Goal: Task Accomplishment & Management: Use online tool/utility

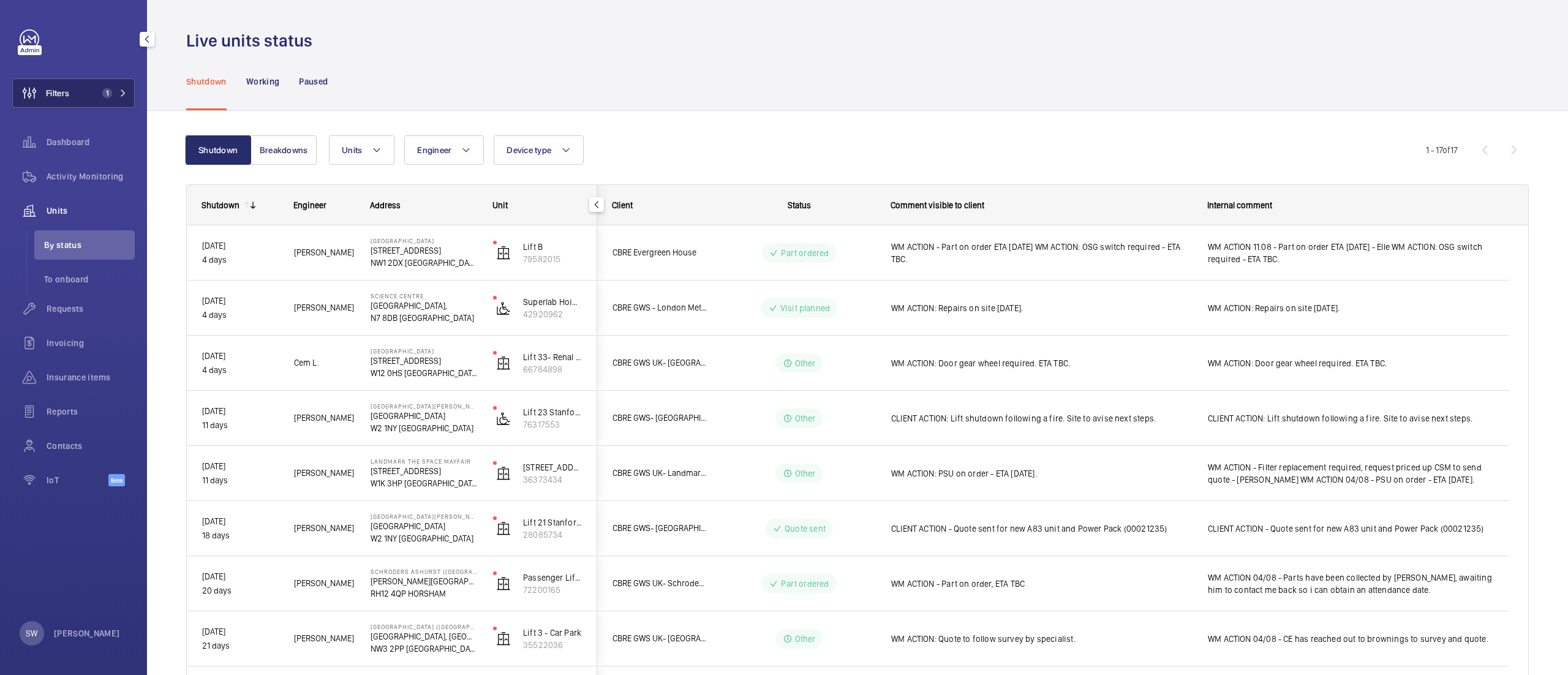
click at [118, 83] on button "Filters 1" at bounding box center [74, 92] width 122 height 29
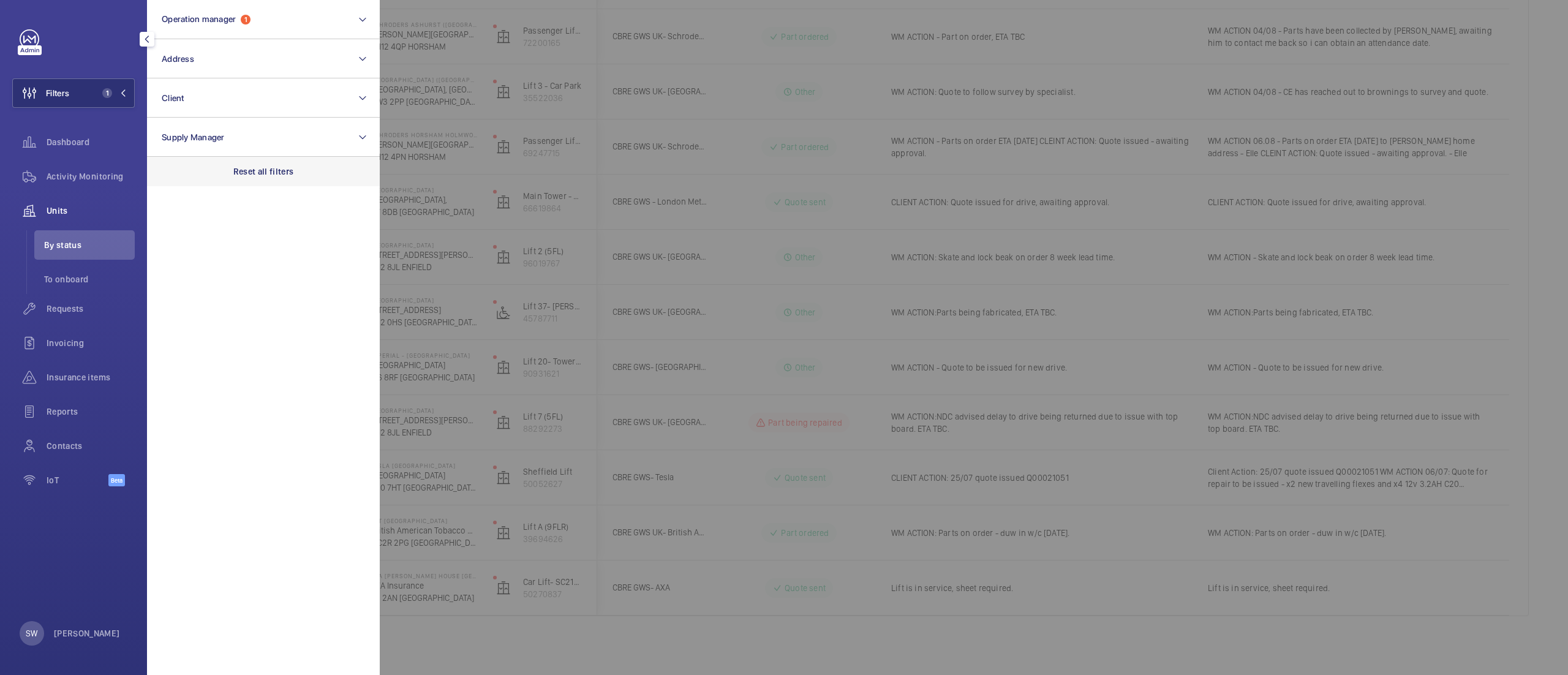
click at [278, 184] on div "Reset all filters" at bounding box center [263, 171] width 232 height 29
click at [214, 110] on button "Client" at bounding box center [263, 98] width 232 height 39
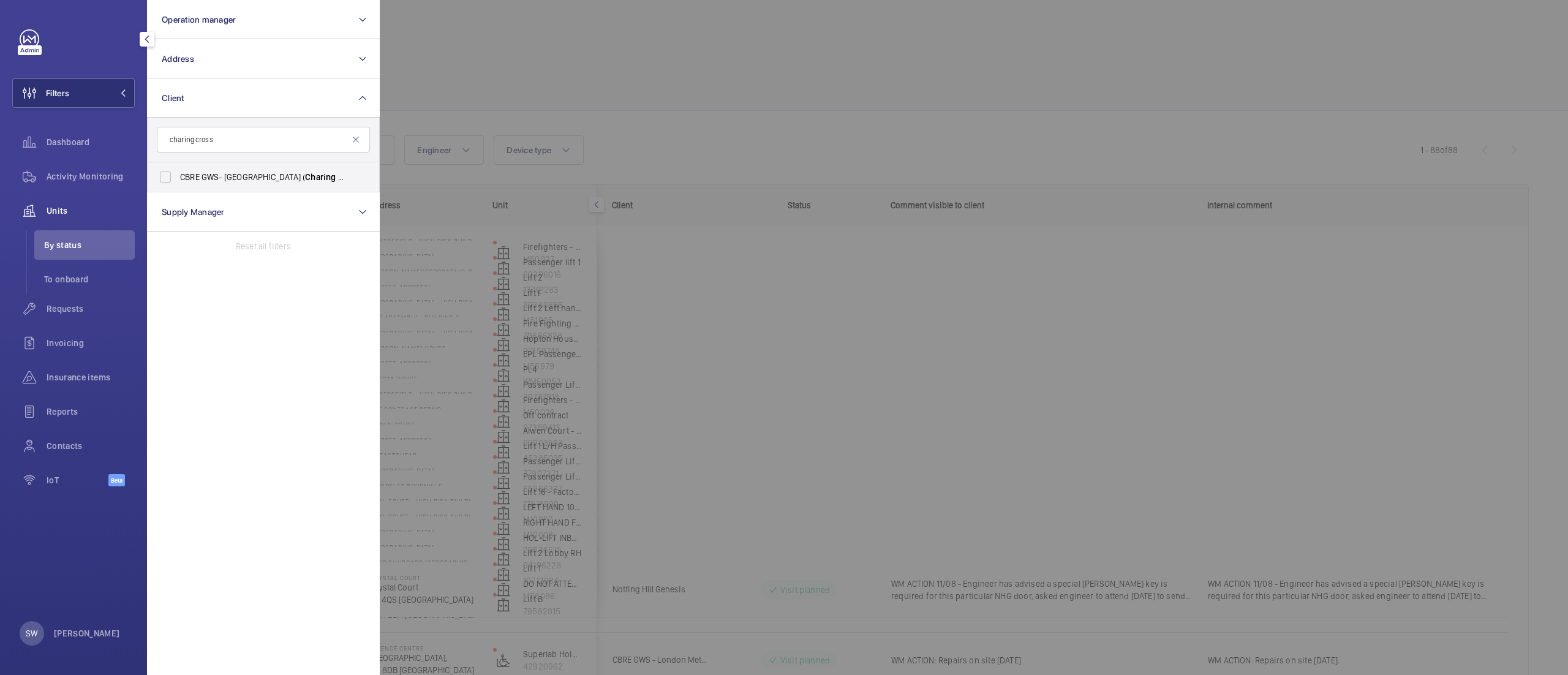
type input "charing cross"
click at [219, 179] on span "CBRE GWS- [GEOGRAPHIC_DATA] ( [GEOGRAPHIC_DATA] )" at bounding box center [264, 177] width 169 height 12
click at [177, 179] on input "CBRE GWS- [GEOGRAPHIC_DATA] ( [GEOGRAPHIC_DATA] )" at bounding box center [166, 177] width 25 height 25
checkbox input "true"
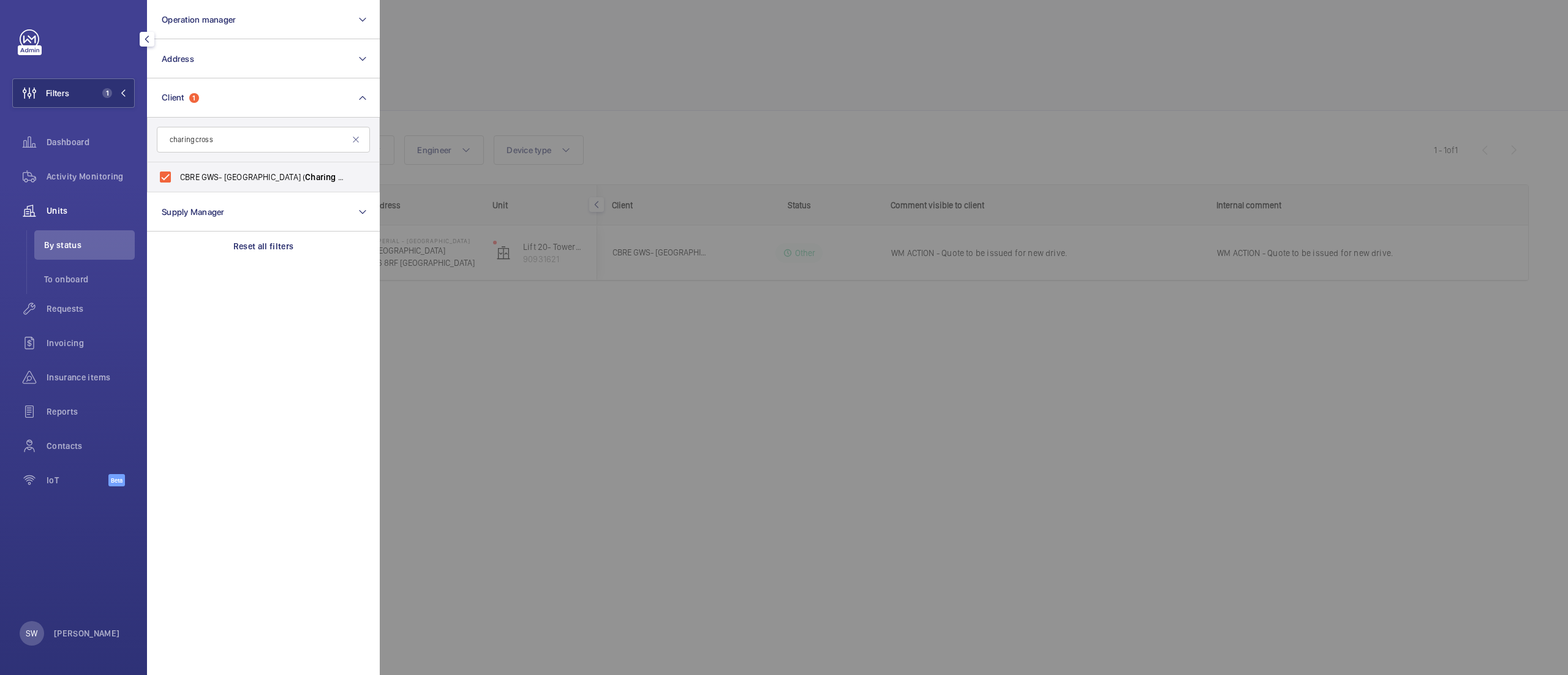
click at [681, 96] on div at bounding box center [1164, 337] width 1568 height 675
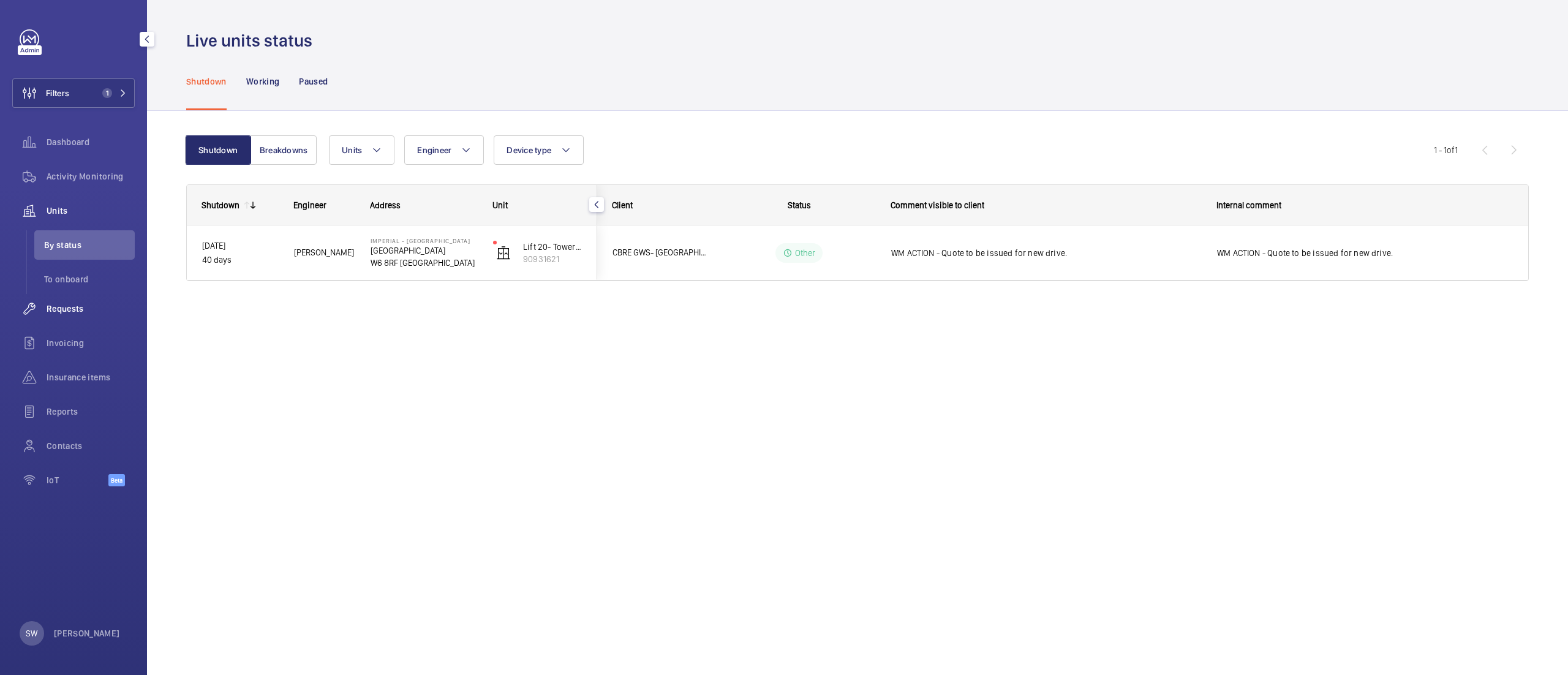
click at [81, 311] on span "Requests" at bounding box center [90, 309] width 88 height 12
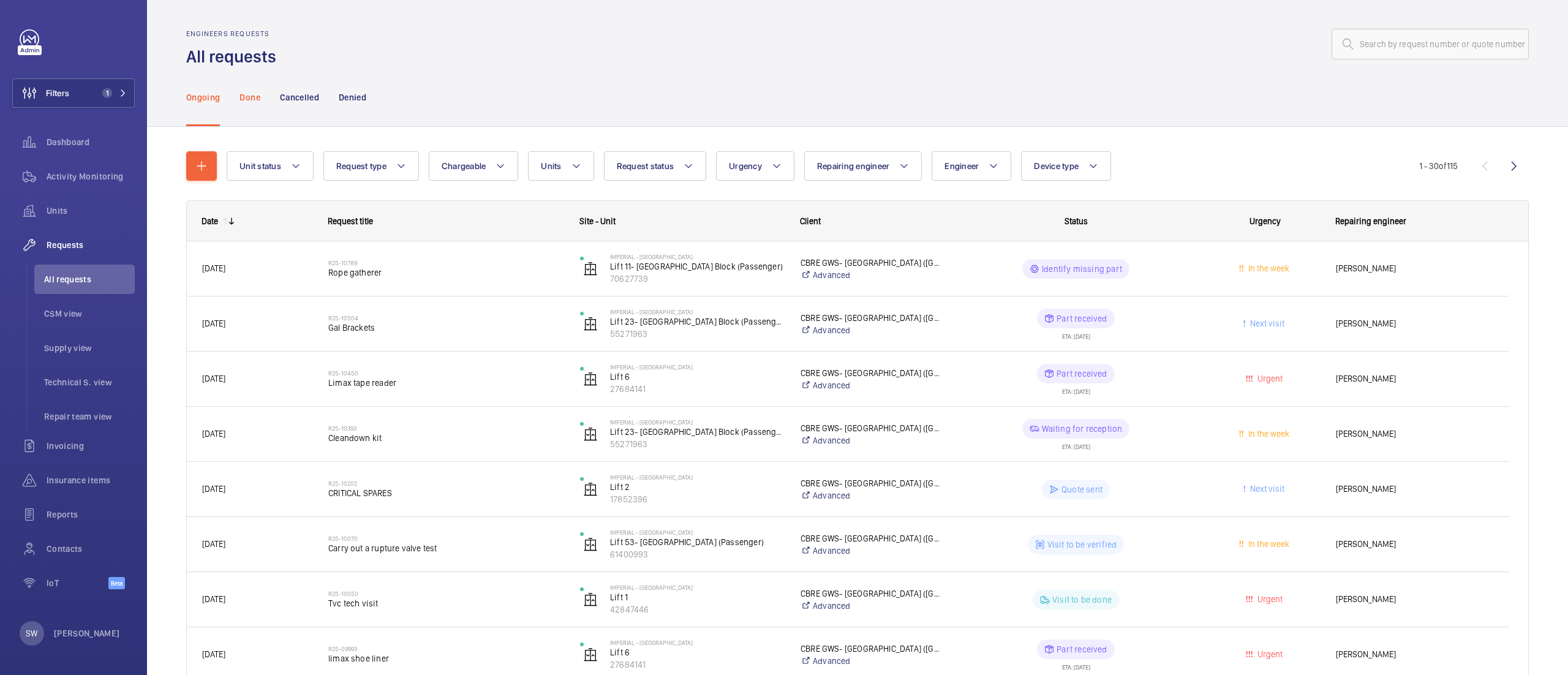
click at [245, 94] on p "Done" at bounding box center [249, 98] width 20 height 12
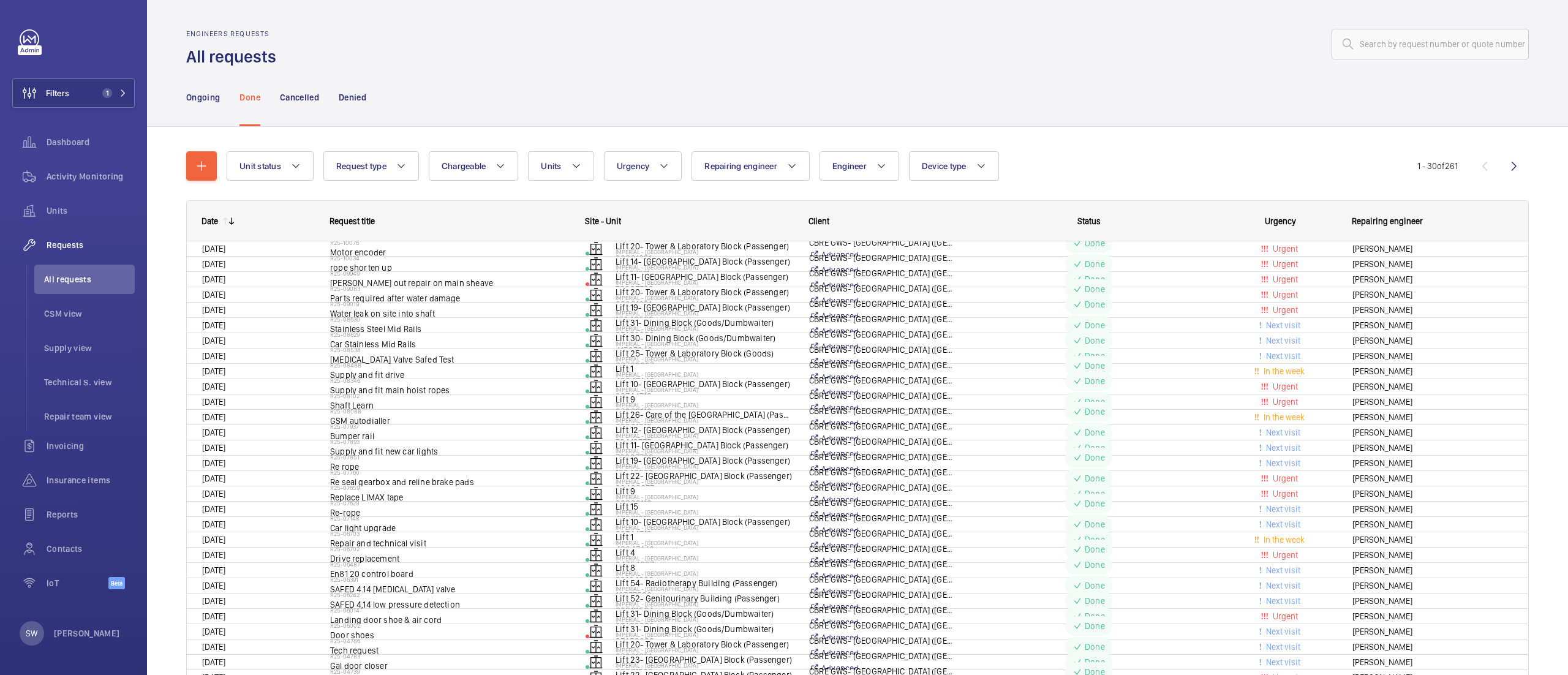
click at [831, 100] on div "Ongoing Done Cancelled Denied" at bounding box center [858, 98] width 1343 height 59
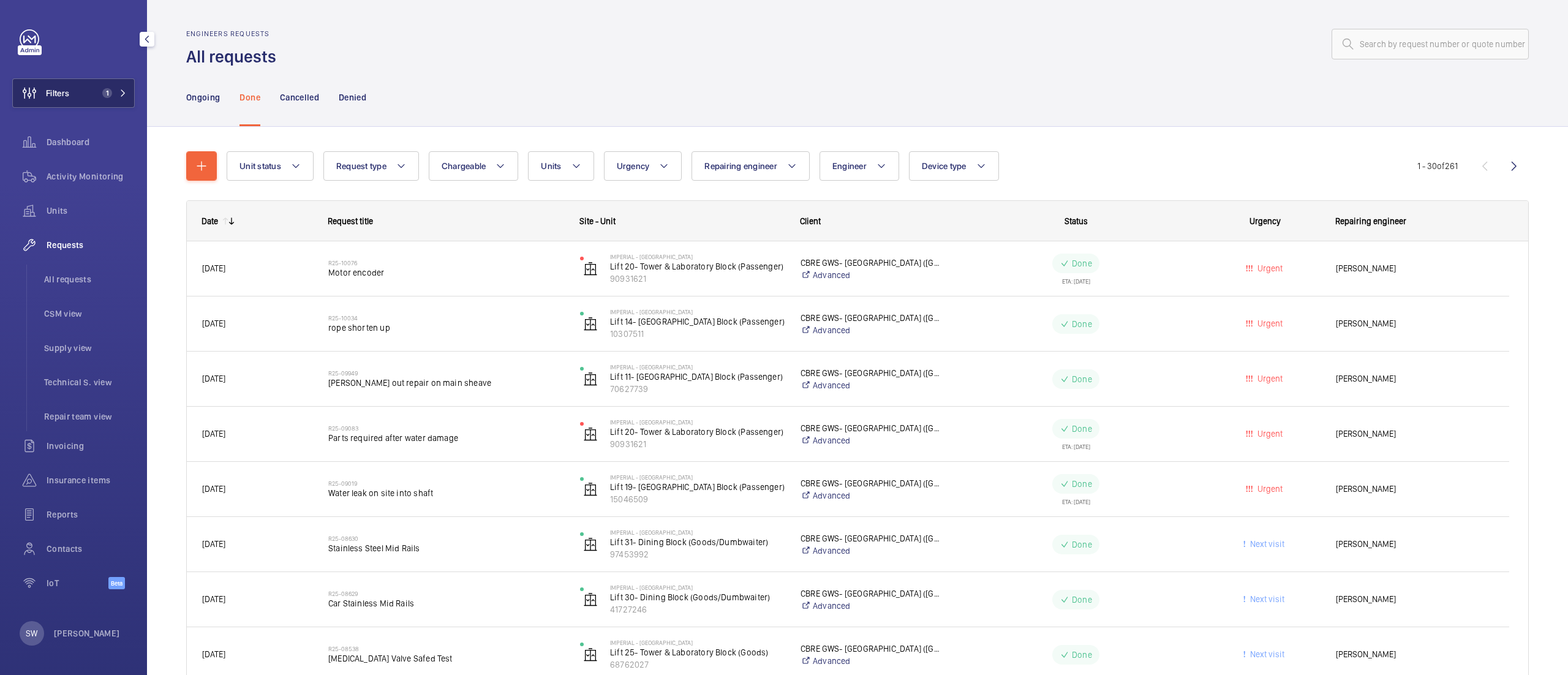
click at [92, 88] on button "Filters 1" at bounding box center [74, 92] width 122 height 29
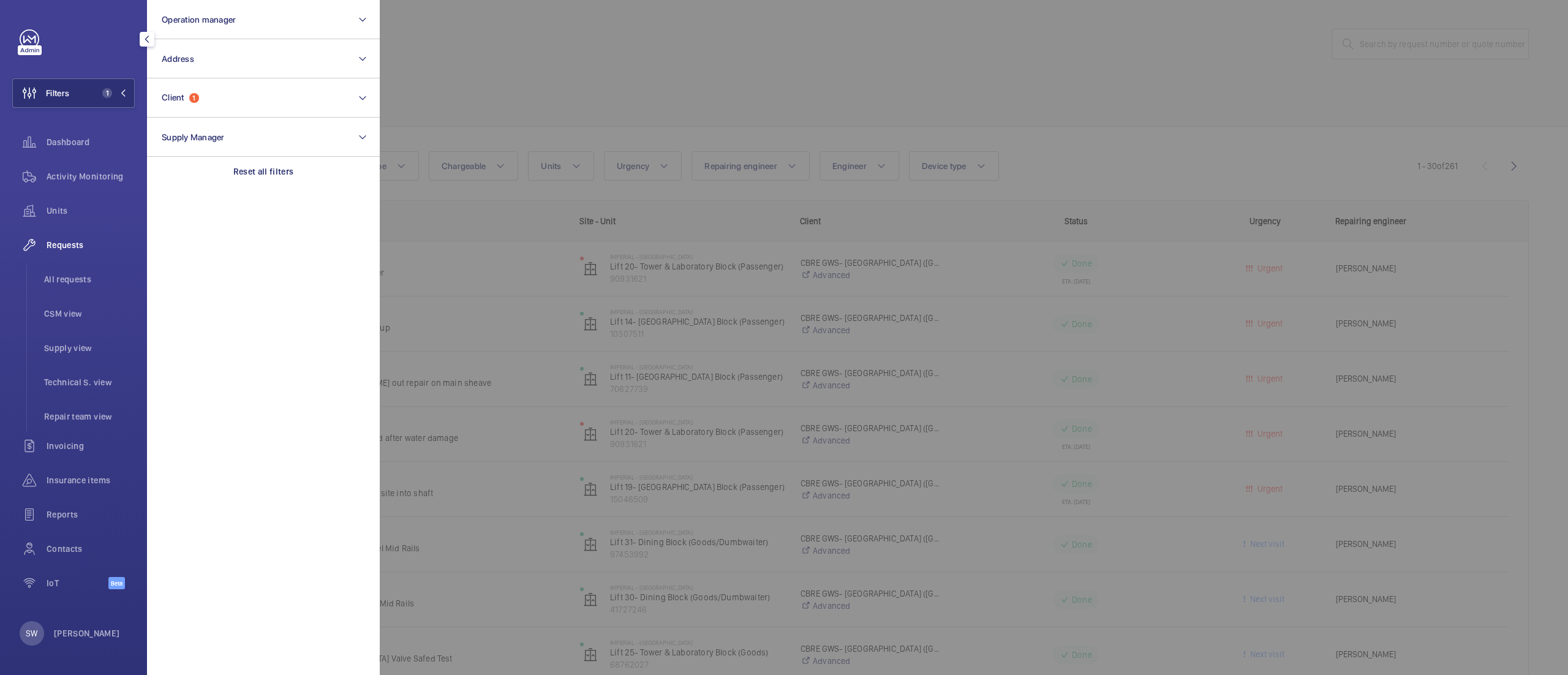
click at [282, 187] on section "Operation manager Address Client 1 Supply Manager Reset all filters" at bounding box center [263, 337] width 232 height 675
click at [270, 161] on div "Reset all filters" at bounding box center [263, 171] width 232 height 29
click at [234, 102] on button "Client" at bounding box center [263, 98] width 232 height 39
type input "dlr"
click at [219, 171] on span "DLR" at bounding box center [264, 177] width 169 height 12
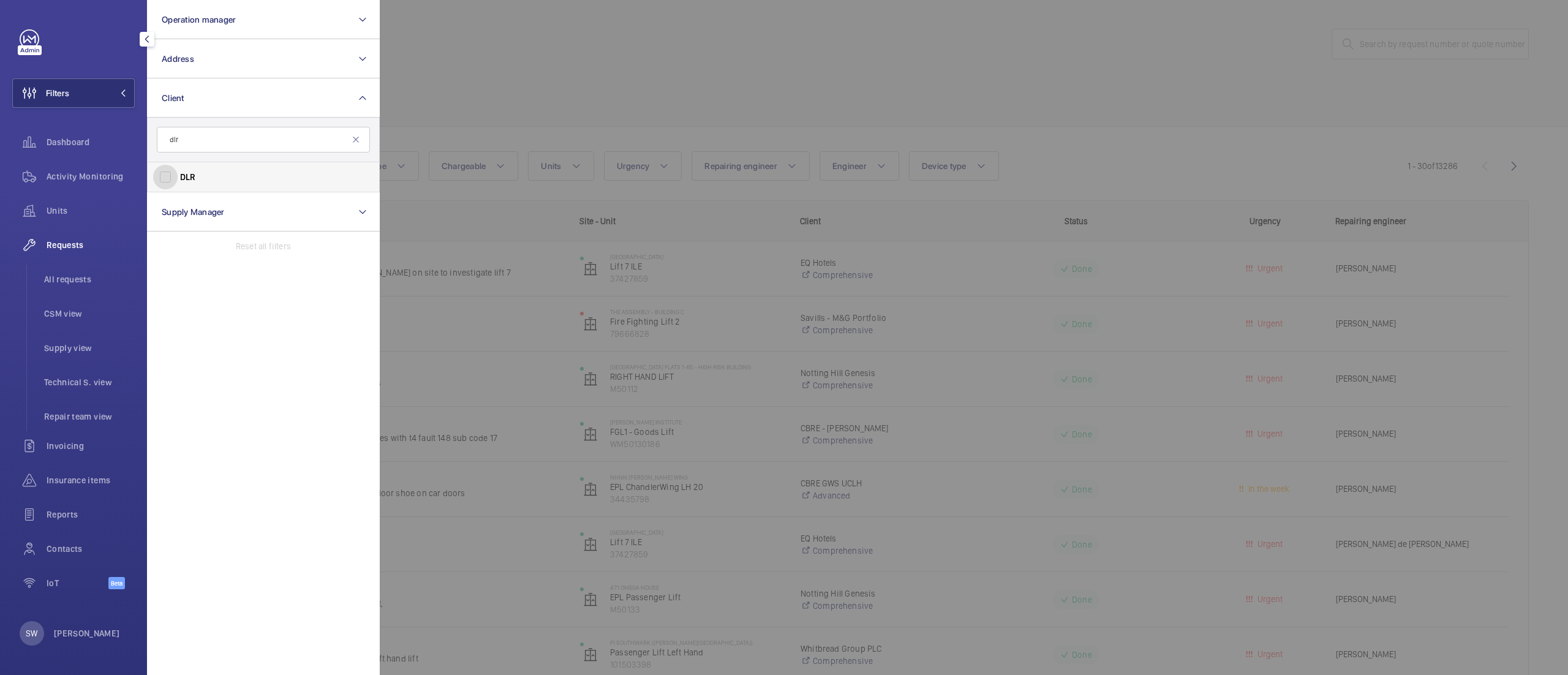
click at [177, 171] on input "DLR" at bounding box center [166, 177] width 25 height 25
checkbox input "true"
click at [67, 150] on div "Dashboard" at bounding box center [74, 142] width 122 height 29
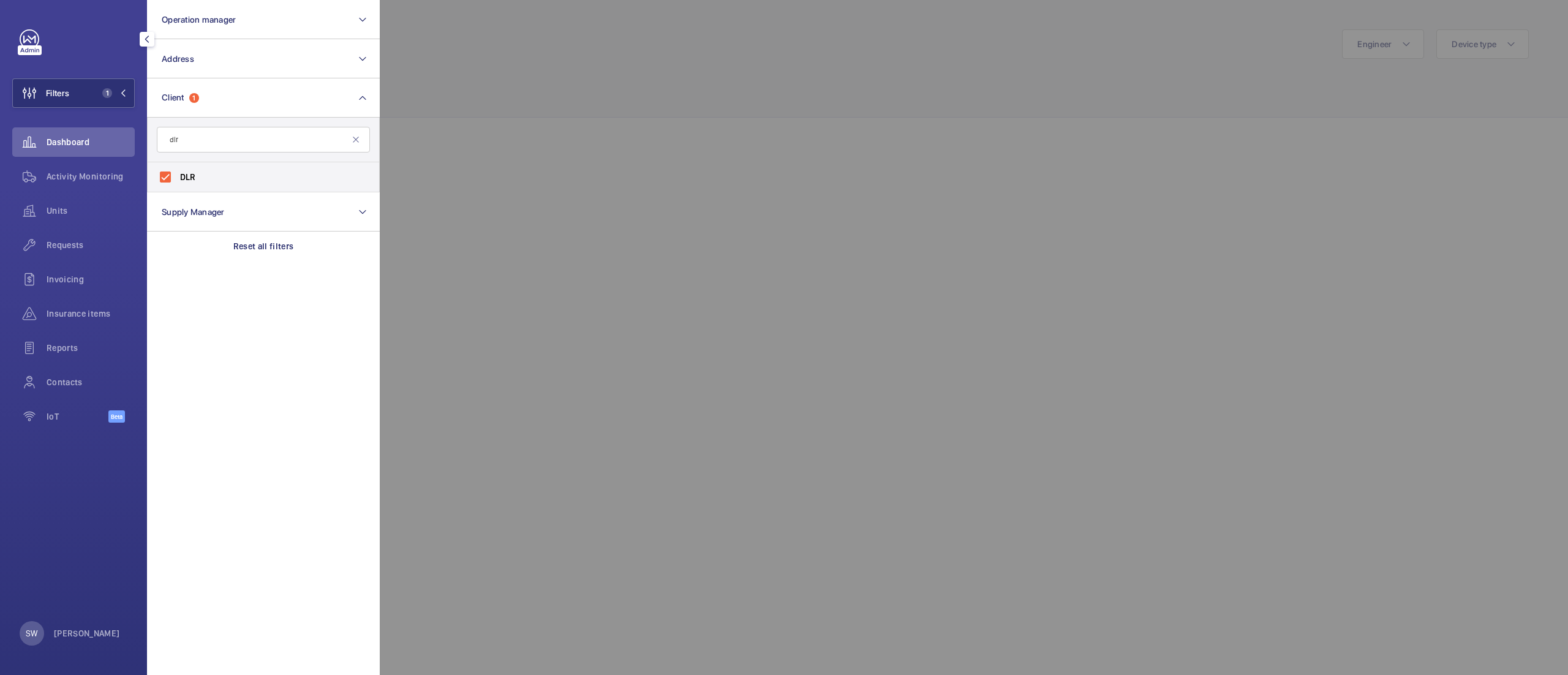
click at [623, 90] on div at bounding box center [1164, 337] width 1568 height 675
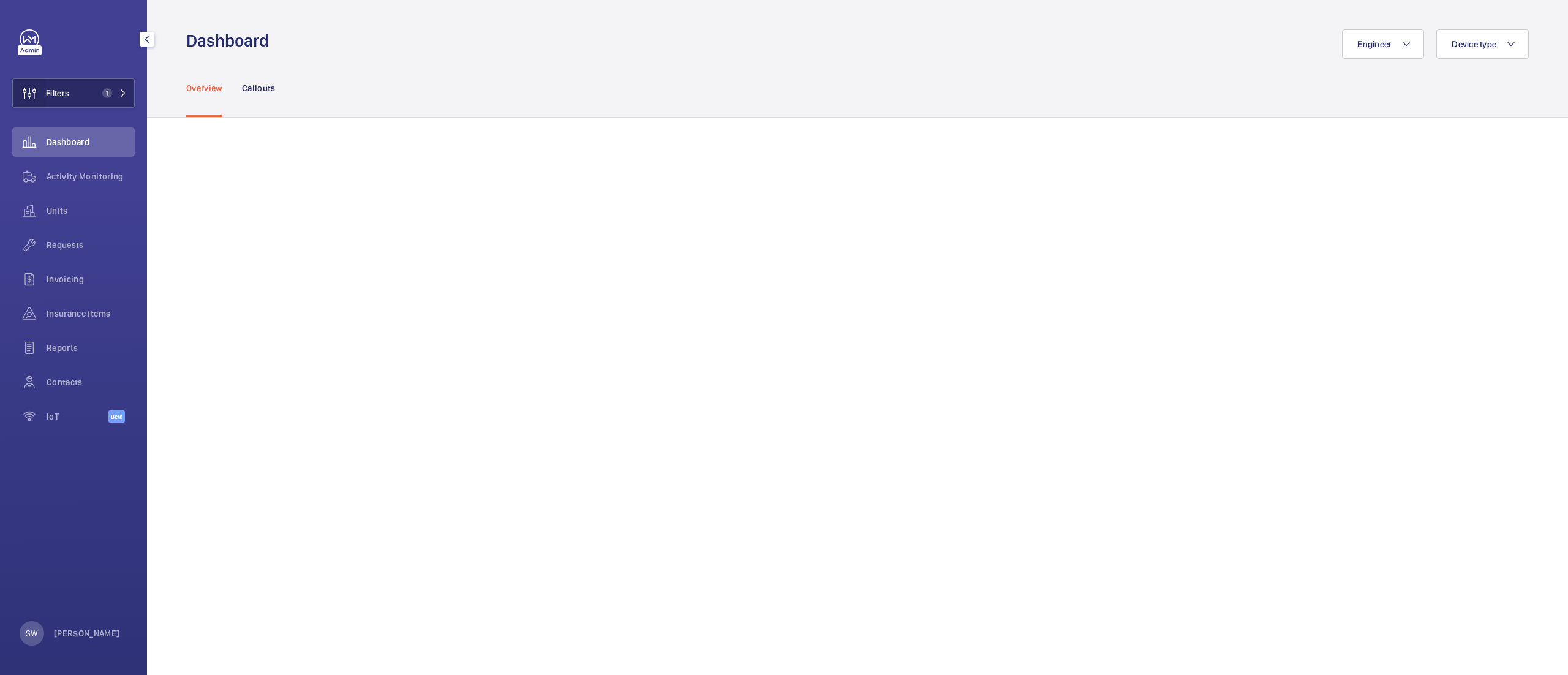
click at [29, 92] on wm-front-icon-button at bounding box center [29, 92] width 33 height 29
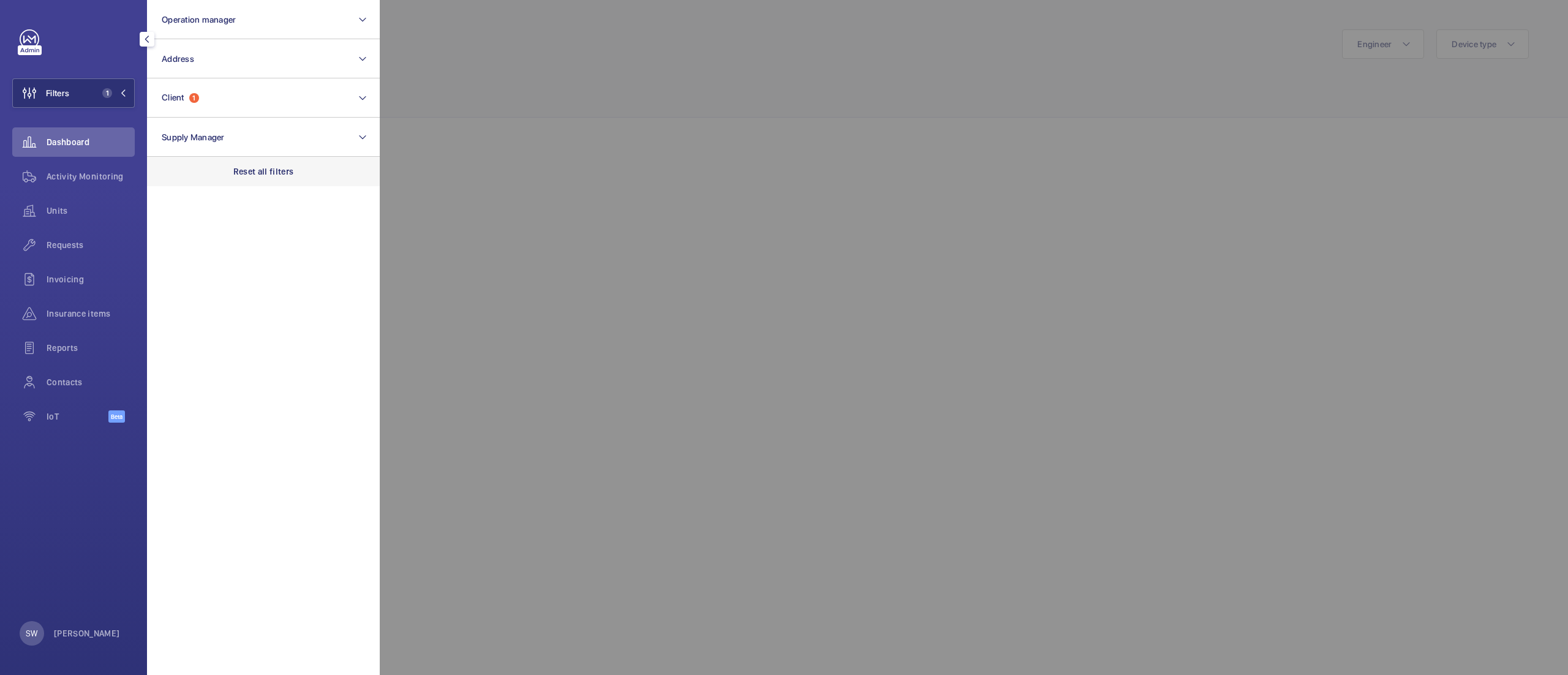
click at [294, 181] on div "Reset all filters" at bounding box center [263, 171] width 232 height 29
click at [283, 95] on button "Client" at bounding box center [263, 98] width 232 height 39
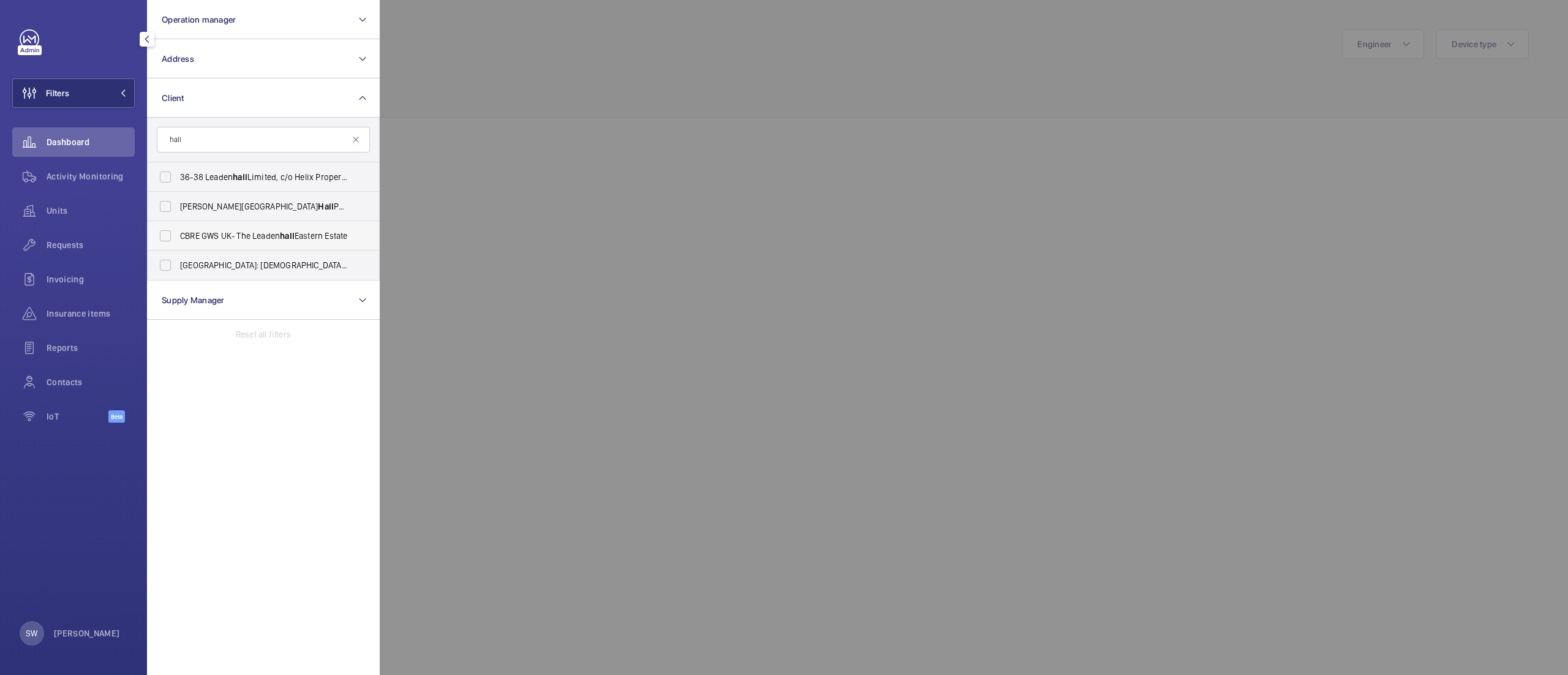
type input "hall"
click at [275, 235] on span "CBRE GWS UK- The Leaden hall Eastern Estate" at bounding box center [264, 236] width 169 height 12
click at [177, 235] on input "CBRE GWS UK- The Leaden hall Eastern Estate" at bounding box center [166, 236] width 25 height 25
checkbox input "true"
click at [54, 218] on div "Units" at bounding box center [74, 210] width 122 height 29
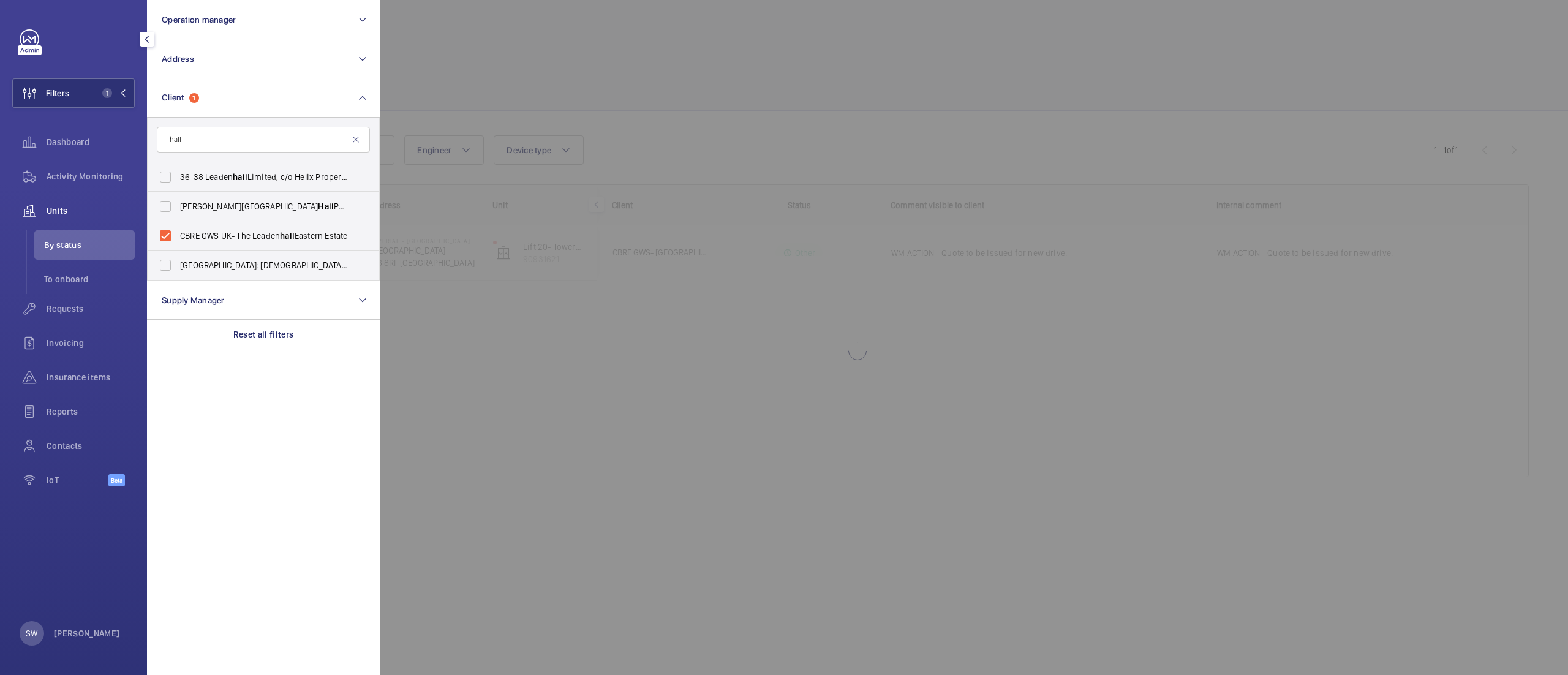
click at [788, 92] on div at bounding box center [1164, 337] width 1568 height 675
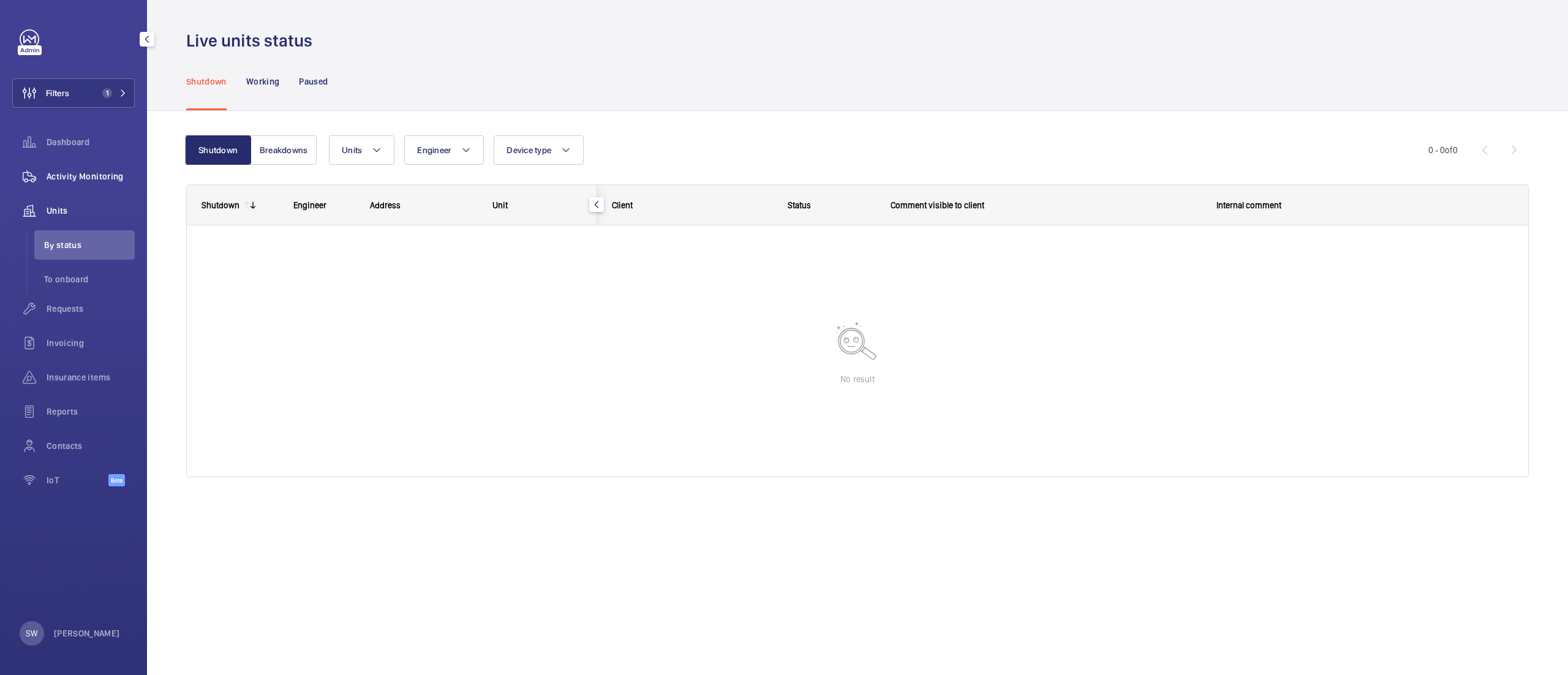
click at [101, 173] on span "Activity Monitoring" at bounding box center [90, 177] width 88 height 12
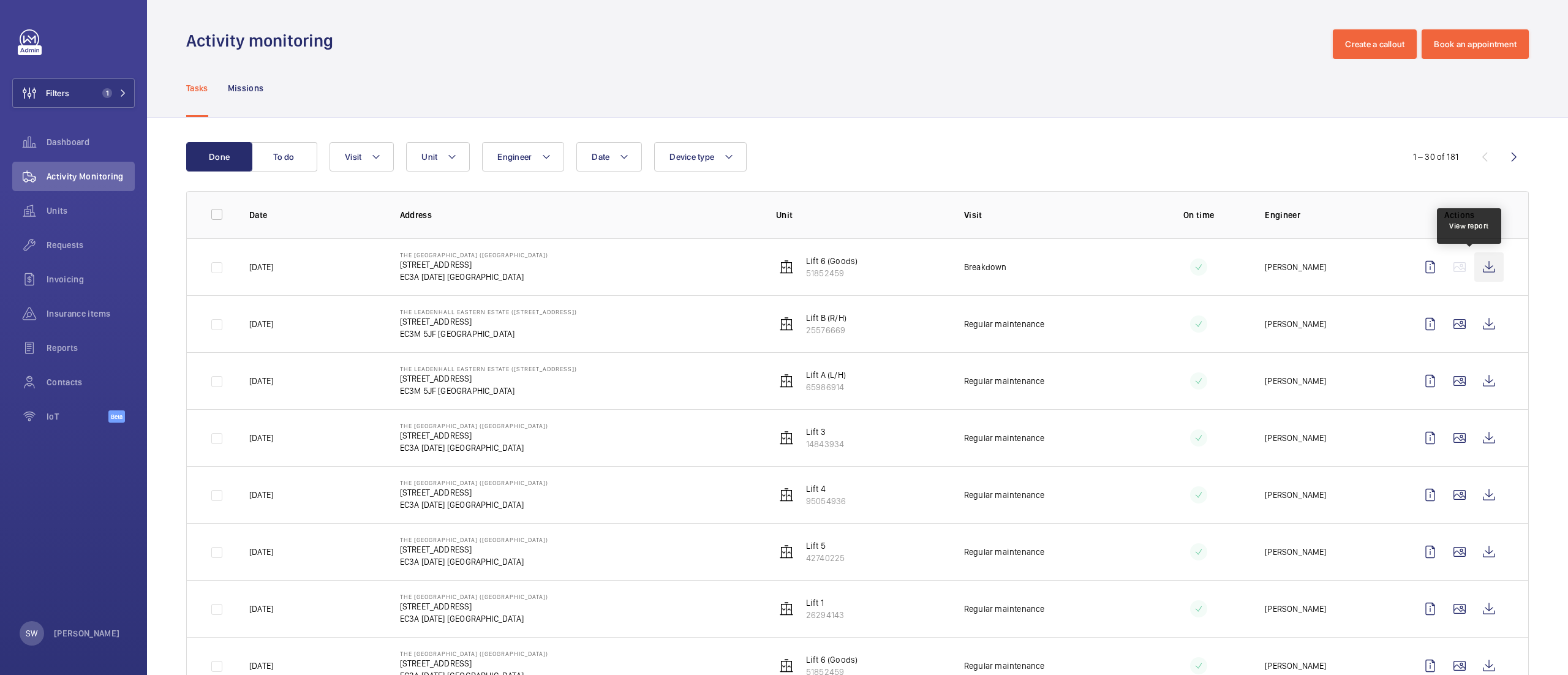
click at [1475, 263] on wm-front-icon-button at bounding box center [1489, 267] width 29 height 29
click at [67, 245] on span "Requests" at bounding box center [90, 245] width 88 height 12
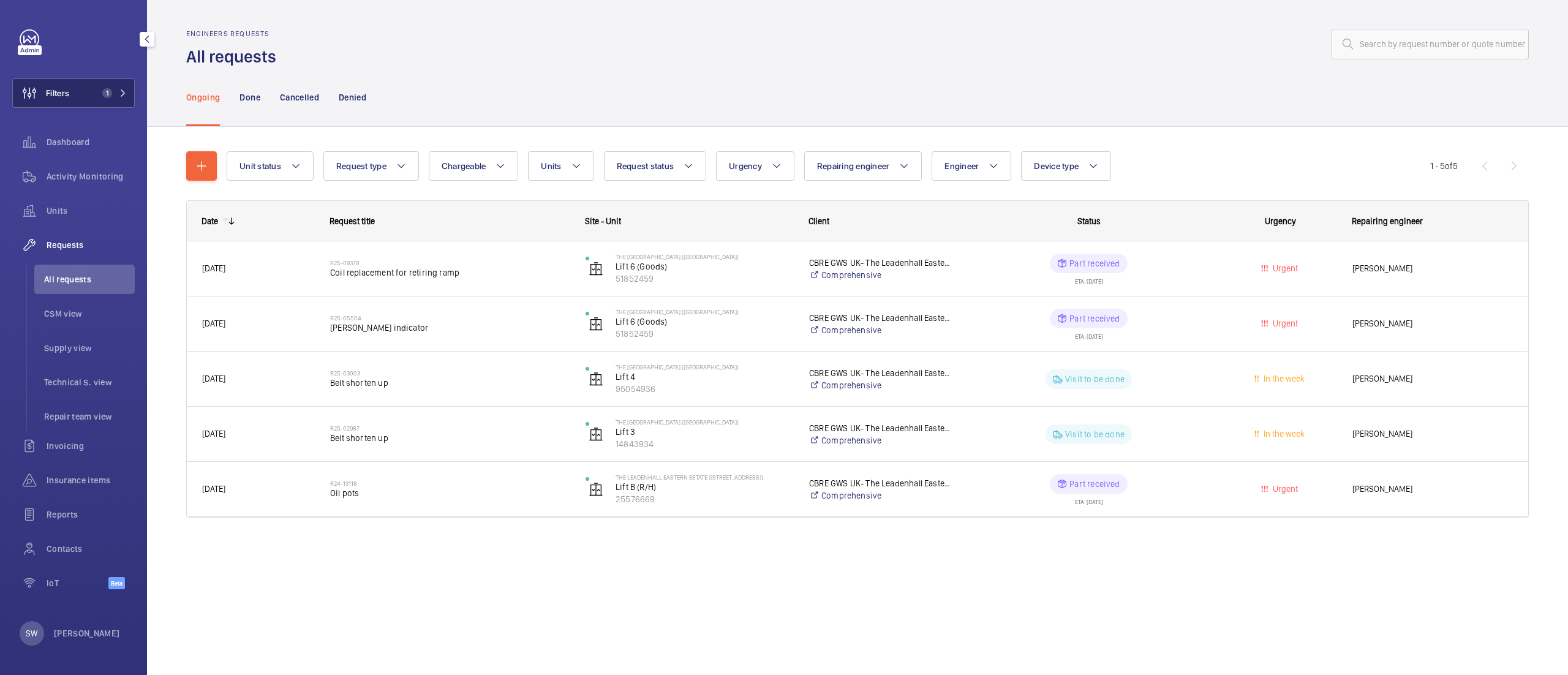
click at [123, 87] on button "Filters 1" at bounding box center [74, 92] width 122 height 29
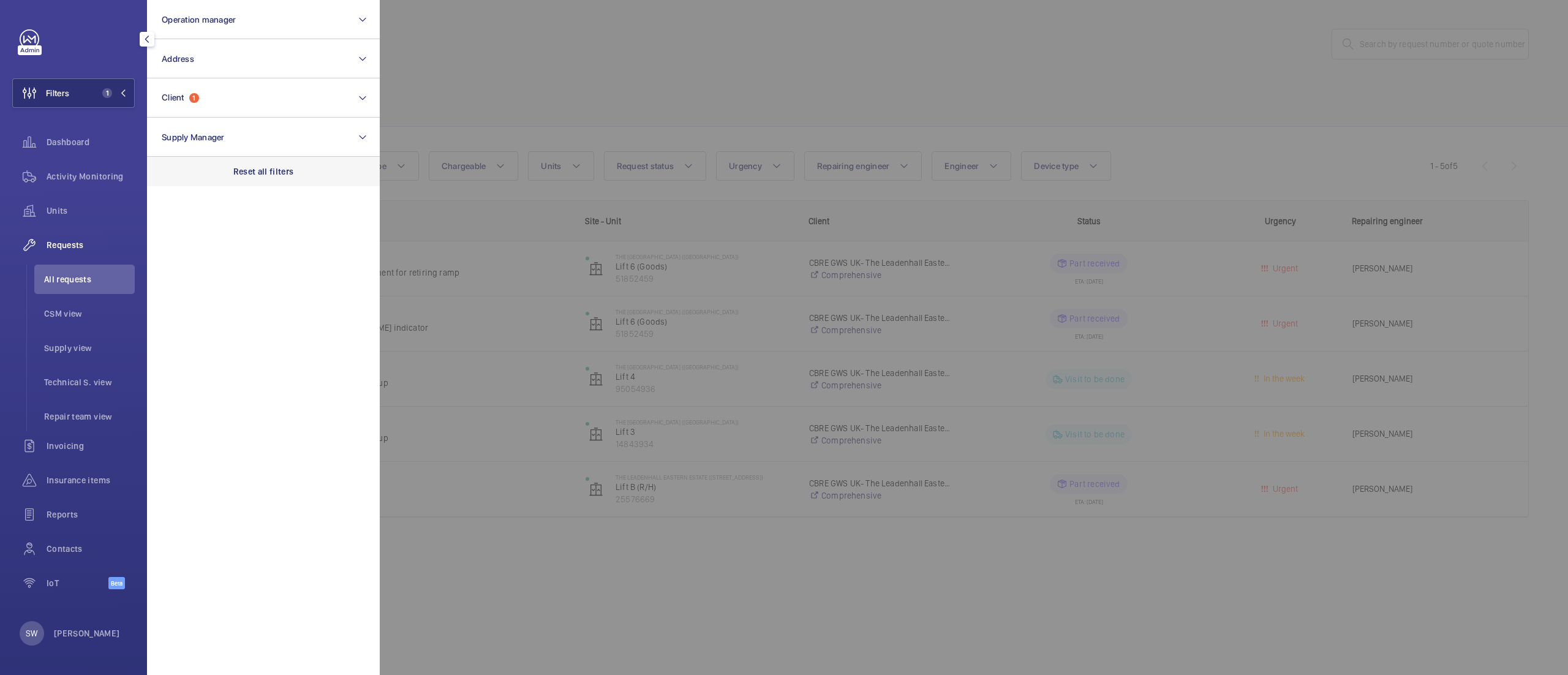
click at [284, 177] on p "Reset all filters" at bounding box center [263, 171] width 60 height 12
click at [238, 15] on button "Operation manager" at bounding box center [263, 20] width 232 height 39
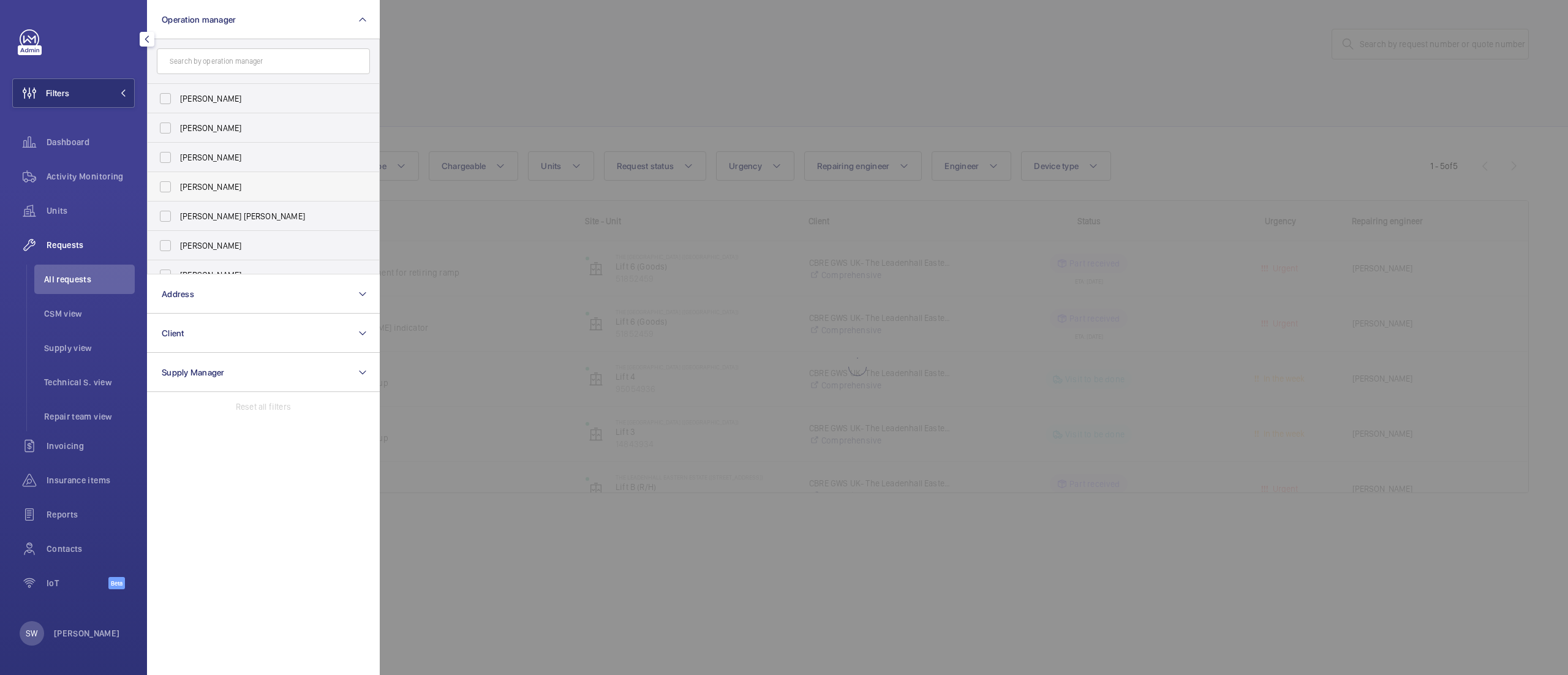
click at [216, 185] on span "[PERSON_NAME]" at bounding box center [264, 187] width 169 height 12
click at [177, 185] on input "[PERSON_NAME]" at bounding box center [166, 187] width 25 height 25
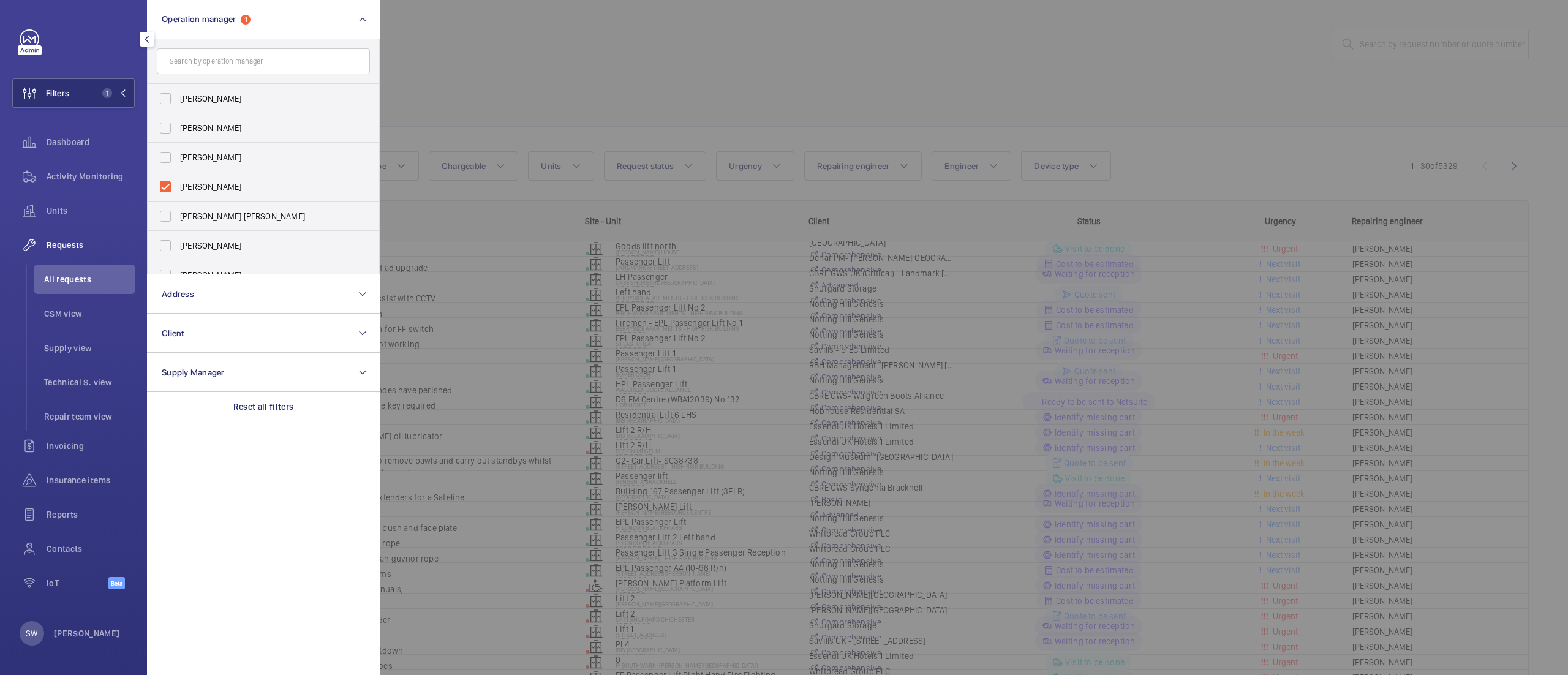
click at [739, 71] on div at bounding box center [1164, 337] width 1568 height 675
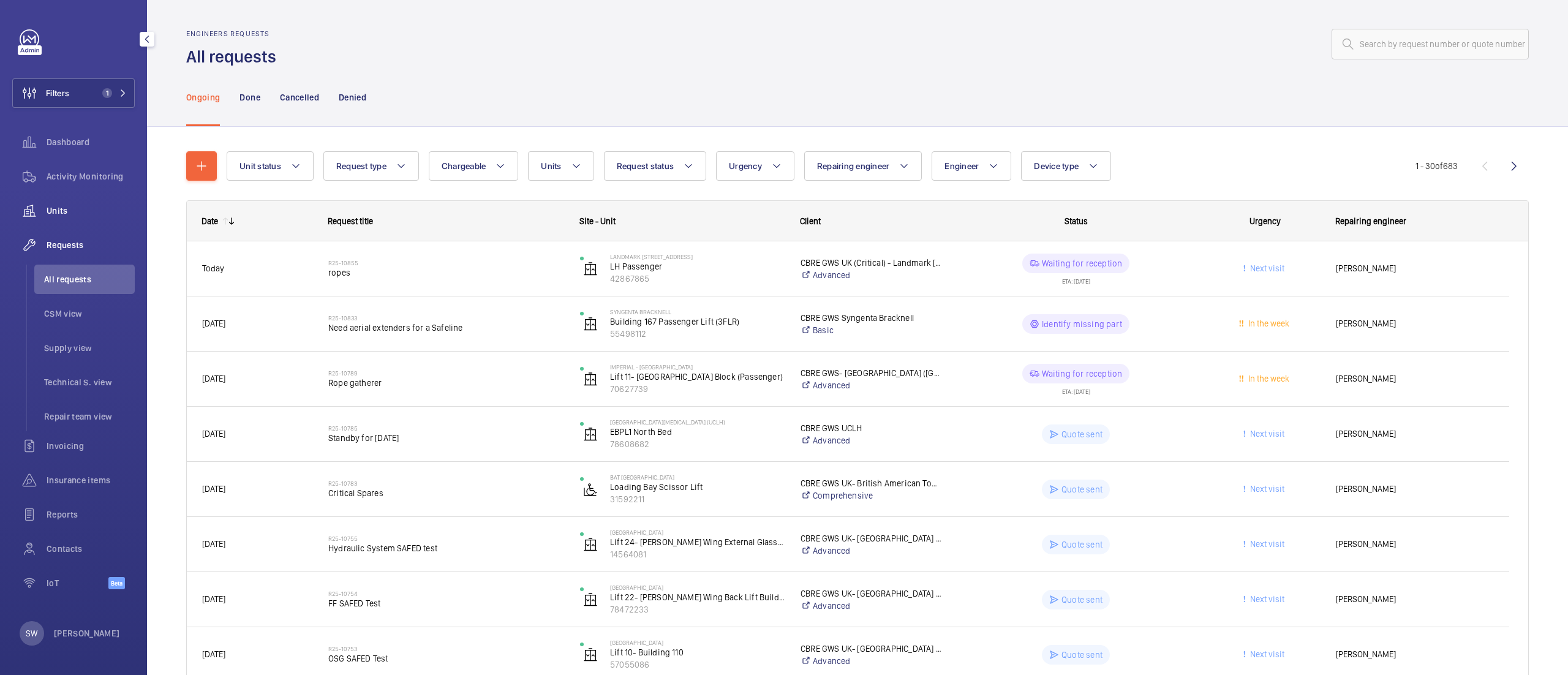
click at [46, 206] on span "Units" at bounding box center [90, 211] width 88 height 12
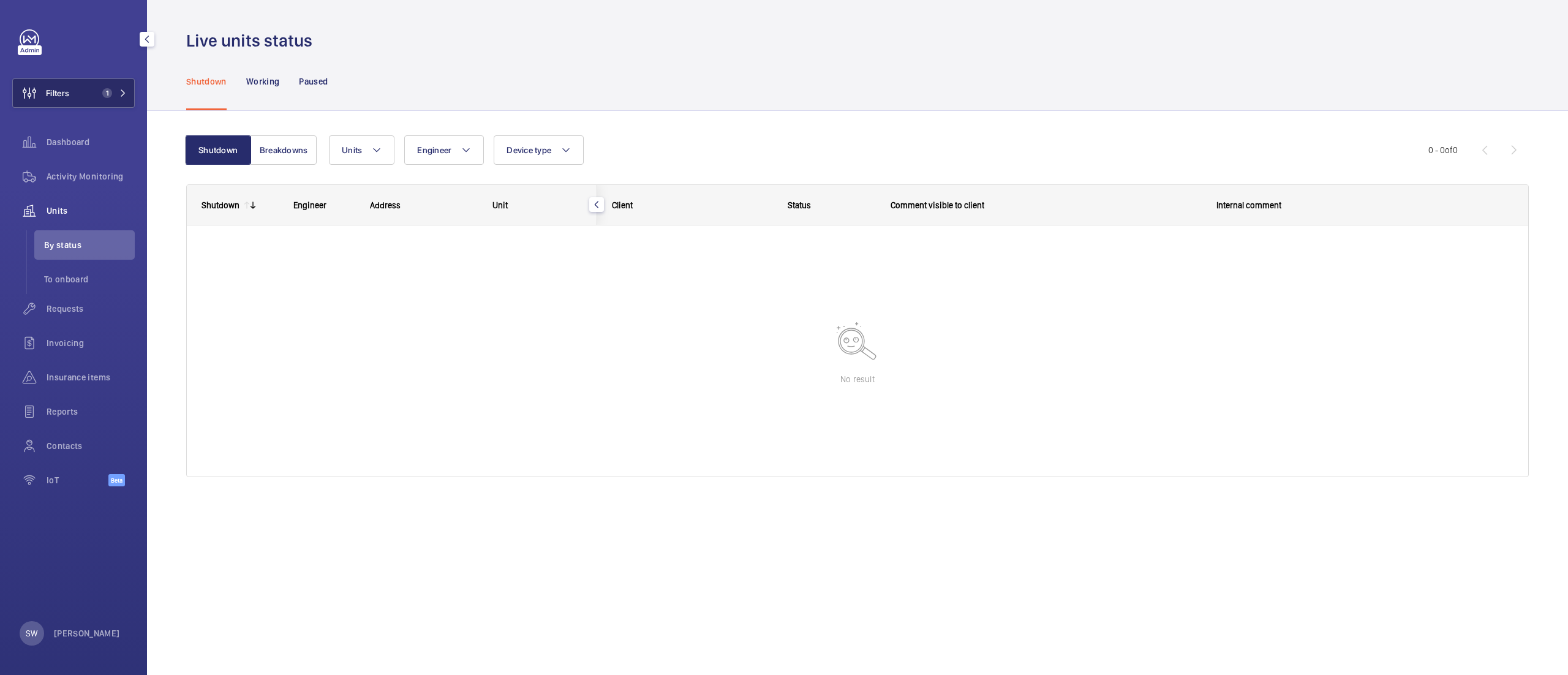
click at [112, 93] on span "1" at bounding box center [112, 92] width 29 height 10
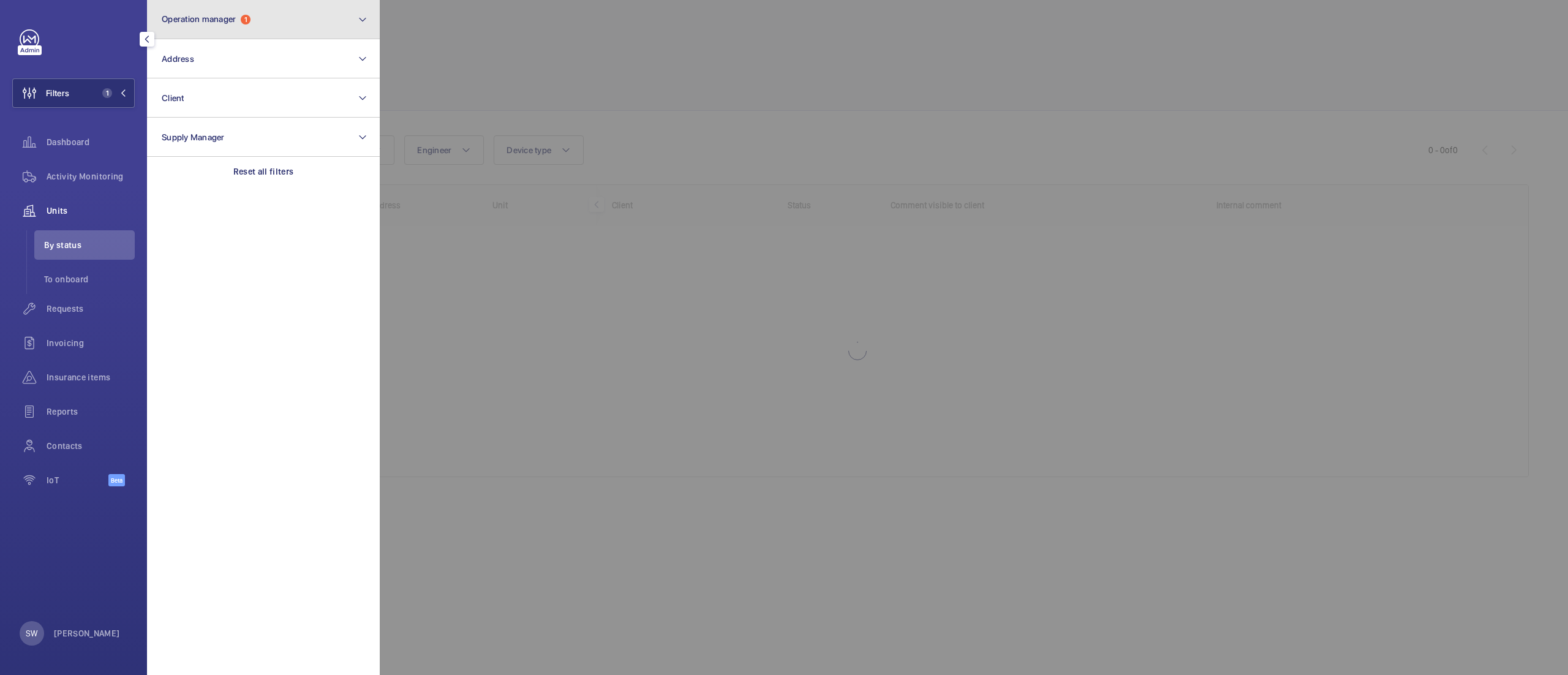
click at [234, 15] on span "Operation manager" at bounding box center [199, 19] width 74 height 10
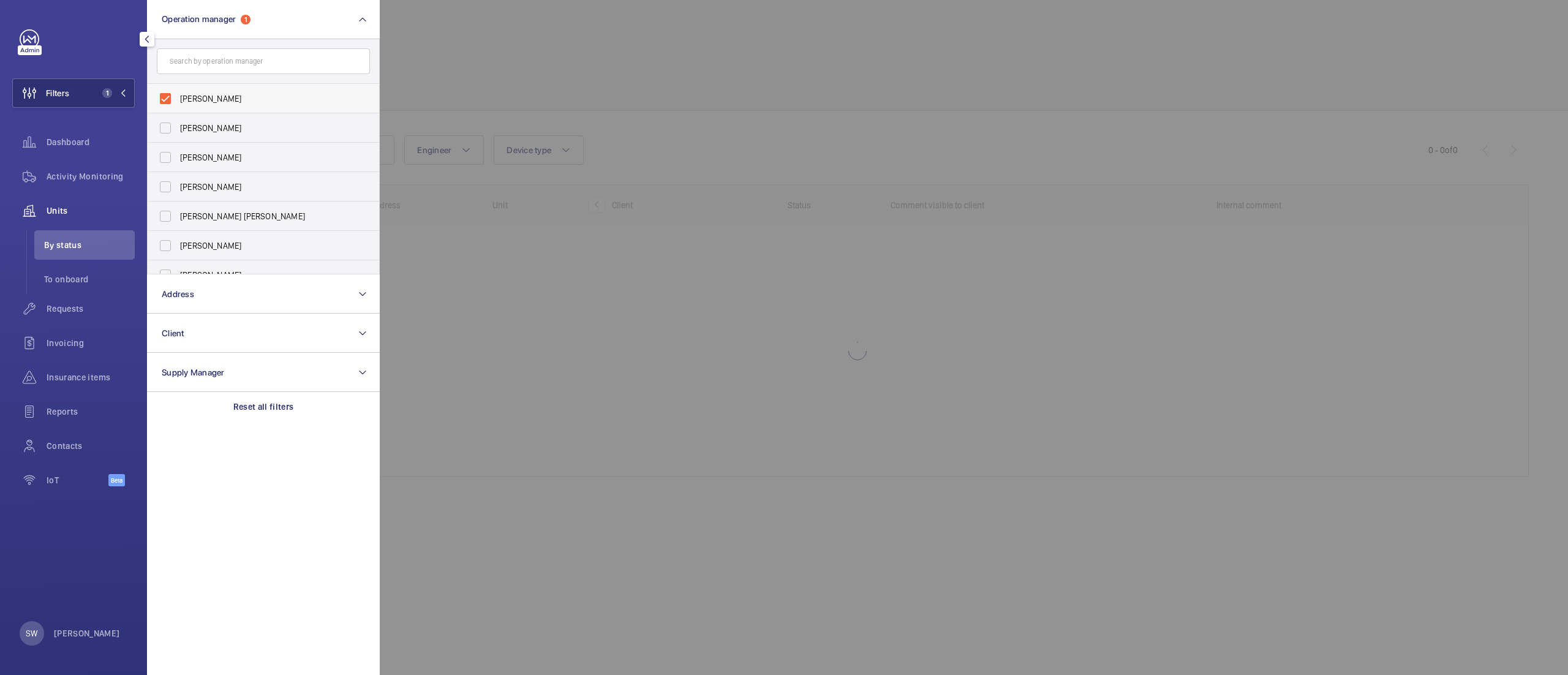
click at [229, 114] on label "[PERSON_NAME]" at bounding box center [254, 128] width 213 height 29
click at [177, 116] on input "[PERSON_NAME]" at bounding box center [166, 129] width 25 height 25
checkbox input "true"
click at [245, 93] on span "[PERSON_NAME]" at bounding box center [264, 98] width 169 height 12
click at [177, 93] on input "[PERSON_NAME]" at bounding box center [166, 98] width 25 height 25
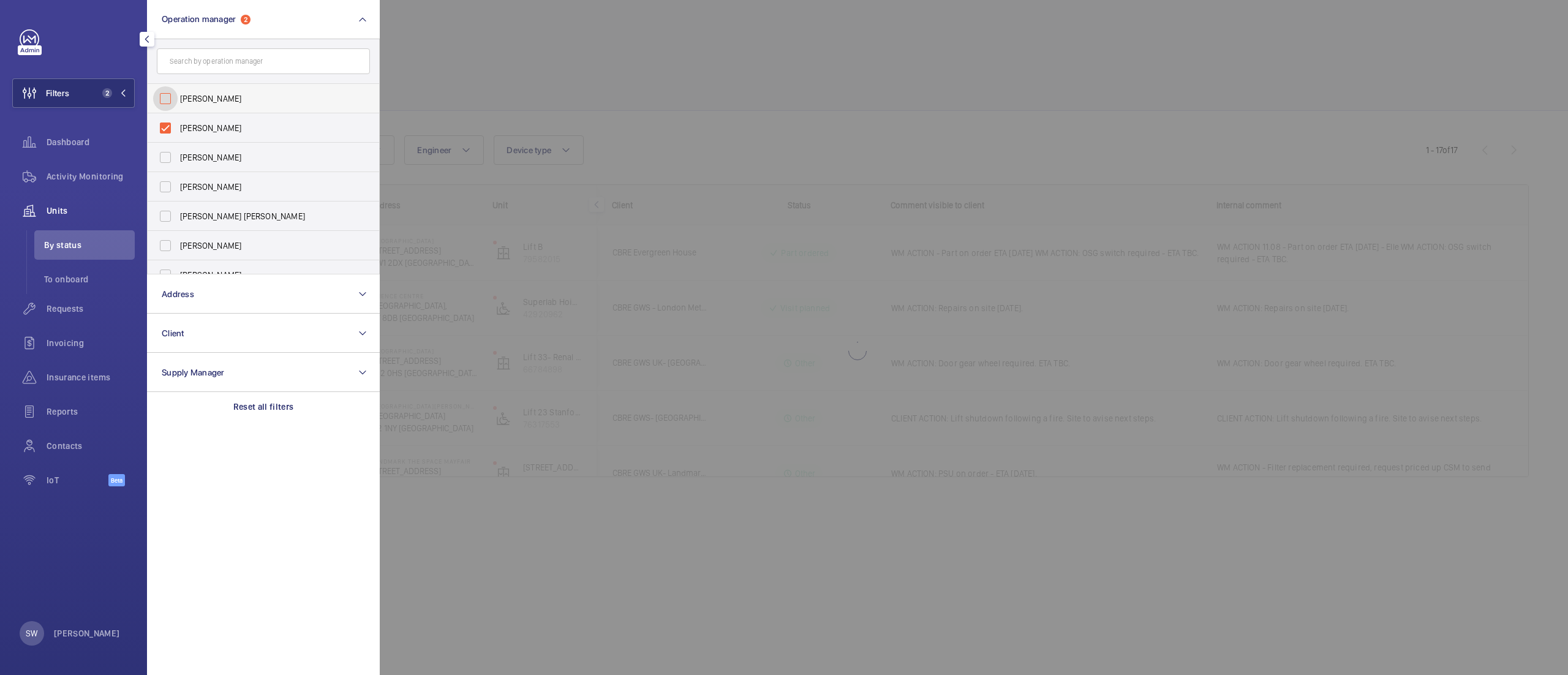
checkbox input "false"
click at [227, 130] on span "[PERSON_NAME]" at bounding box center [264, 128] width 169 height 12
click at [177, 130] on input "[PERSON_NAME]" at bounding box center [166, 129] width 25 height 25
checkbox input "false"
click at [716, 70] on div at bounding box center [1164, 337] width 1568 height 675
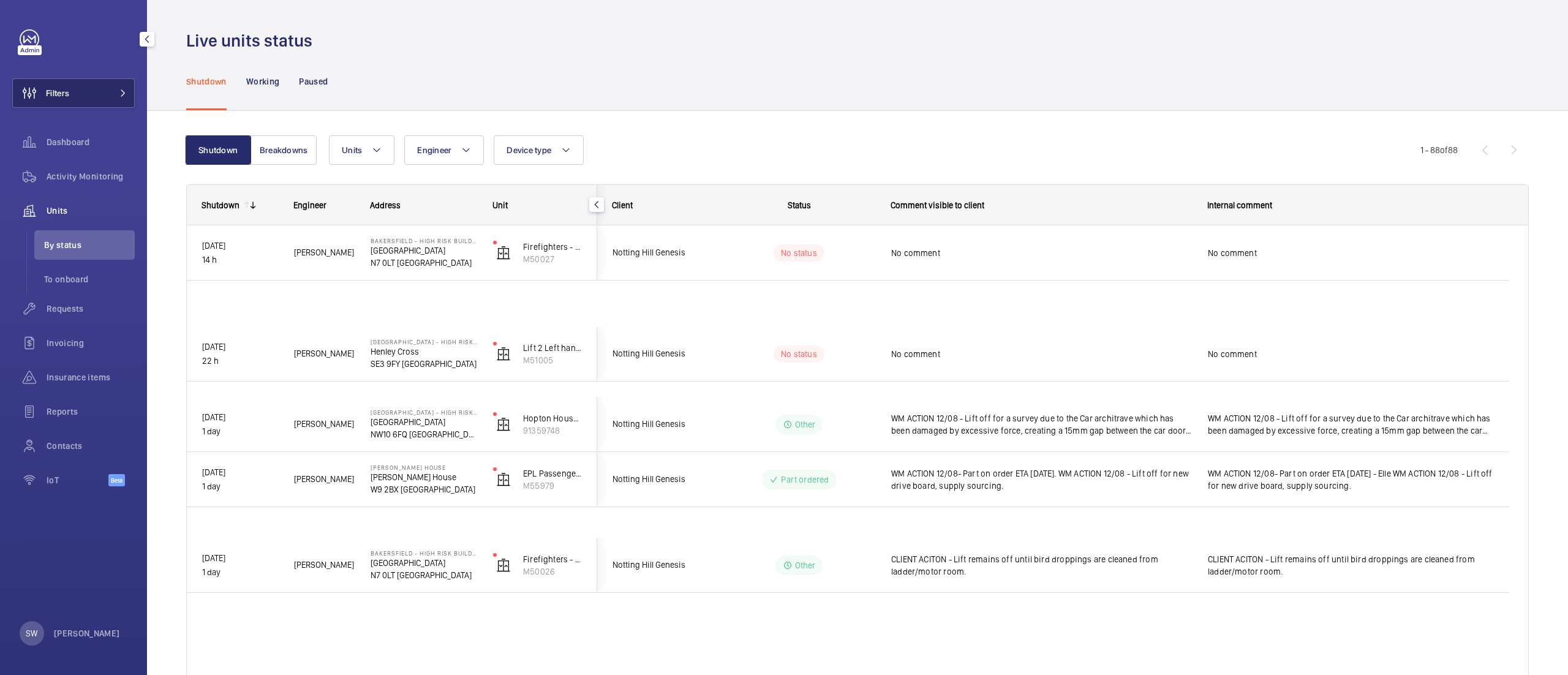
click at [48, 98] on span "Filters" at bounding box center [58, 93] width 23 height 12
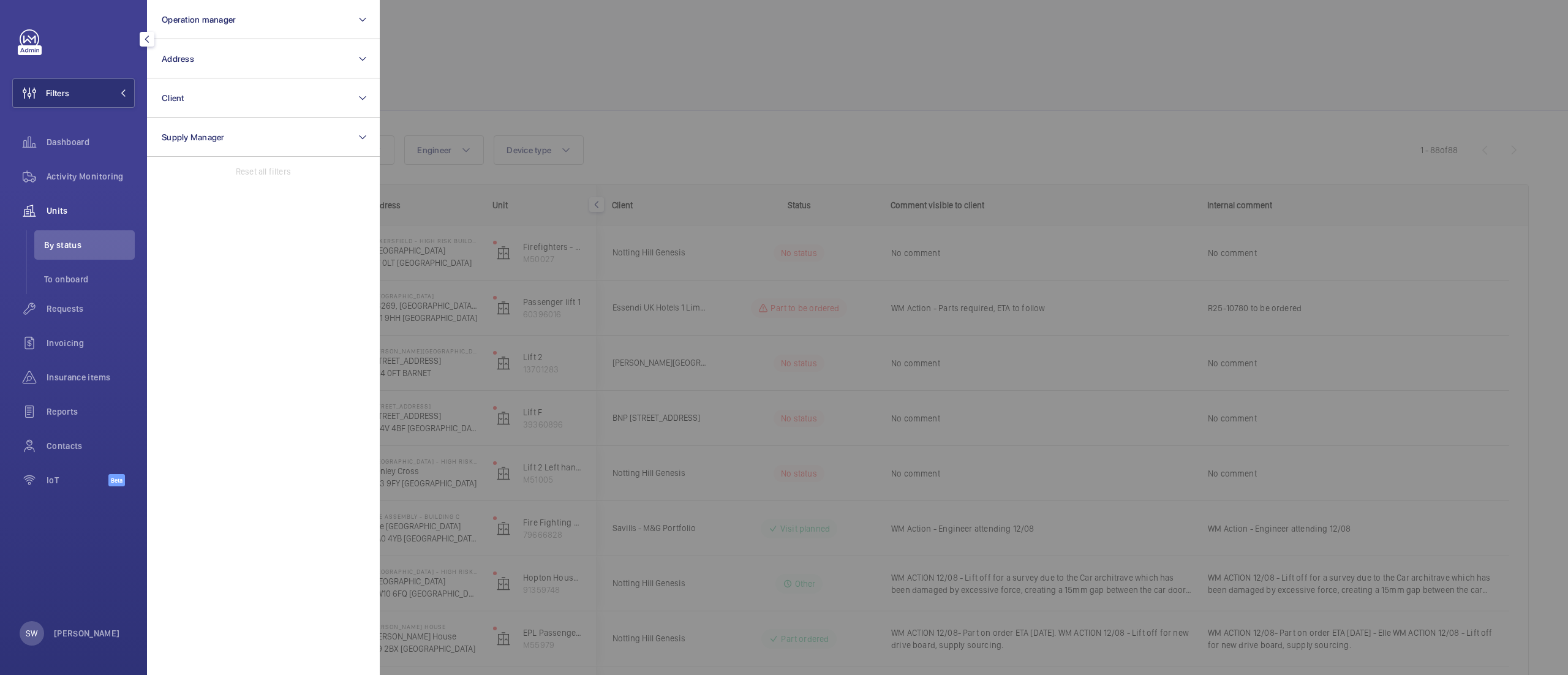
click at [1049, 110] on div at bounding box center [1164, 337] width 1568 height 675
